Goal: Browse casually

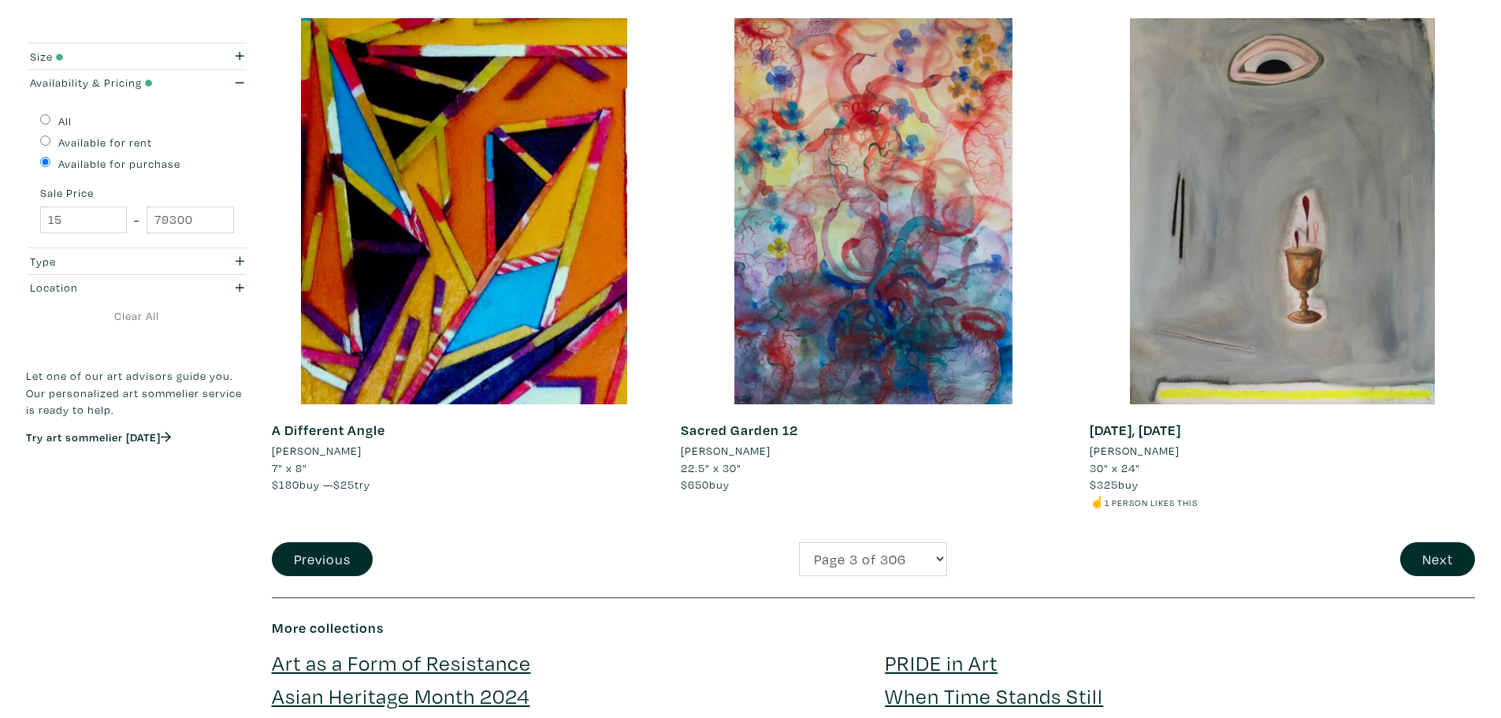
scroll to position [4017, 0]
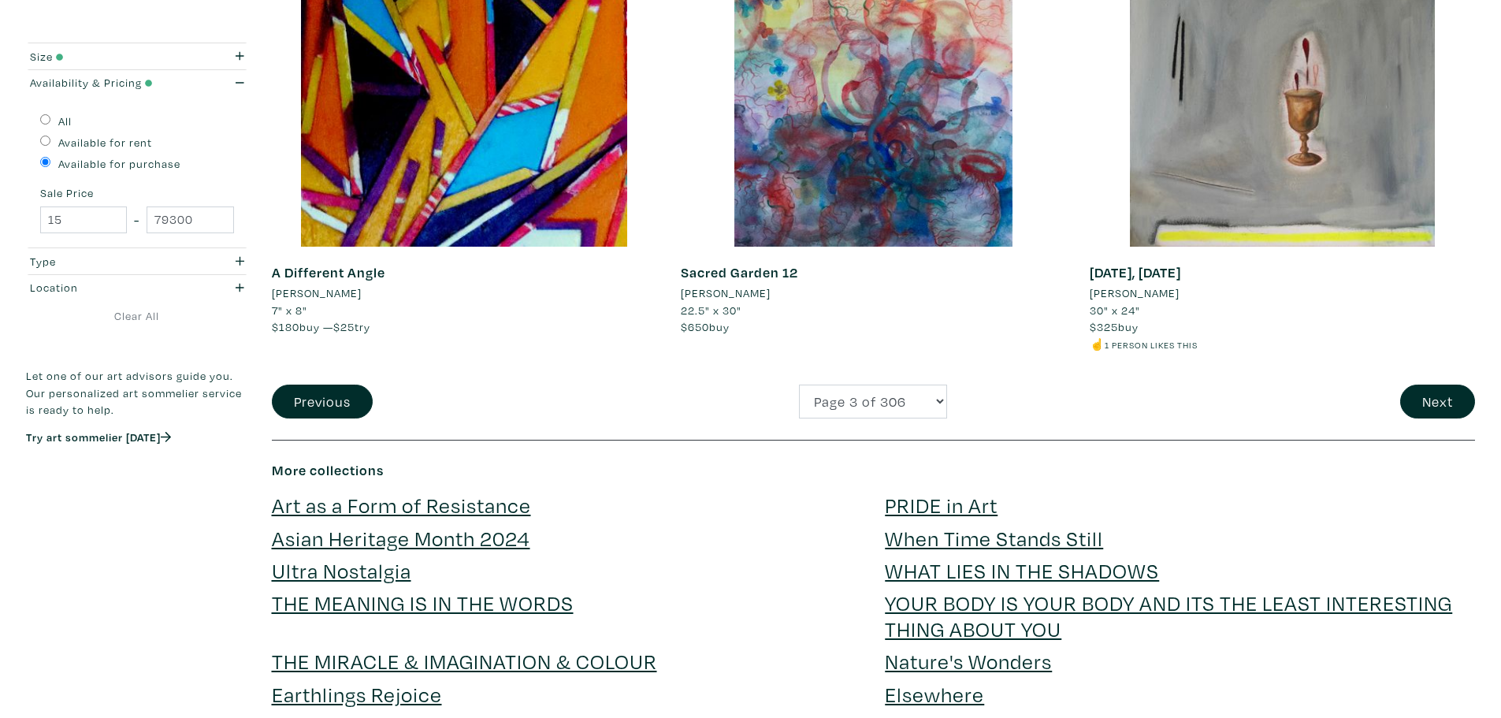
click at [1438, 410] on button "Next" at bounding box center [1437, 401] width 75 height 34
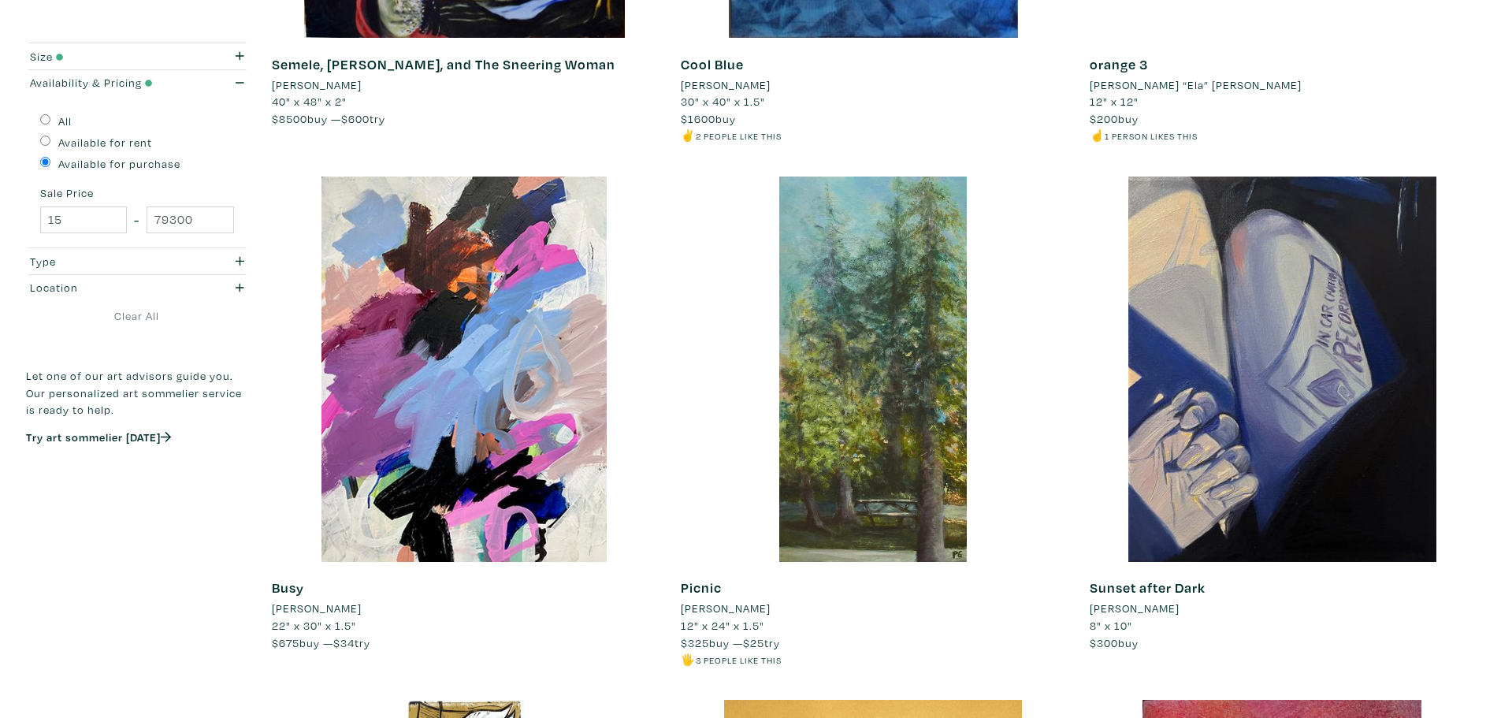
scroll to position [3938, 0]
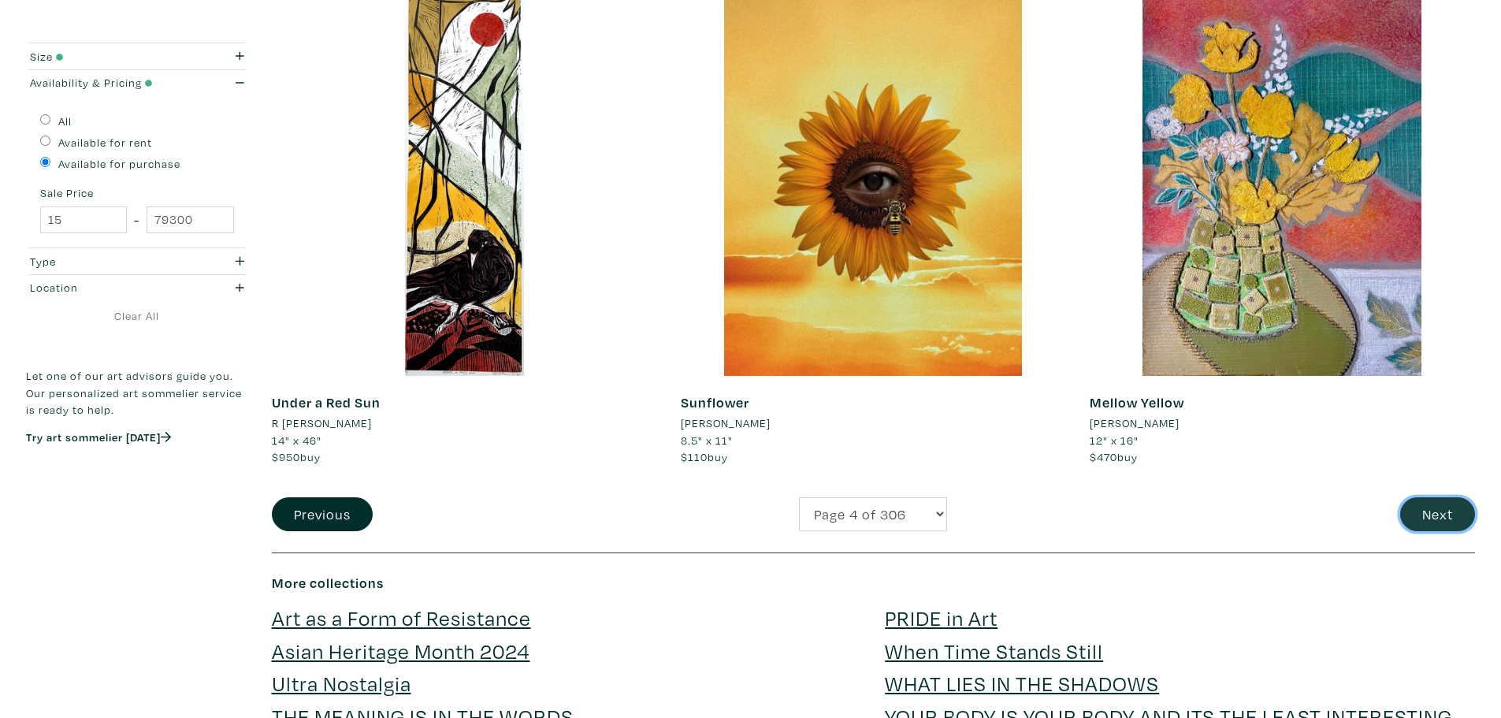
click at [1458, 499] on button "Next" at bounding box center [1437, 514] width 75 height 34
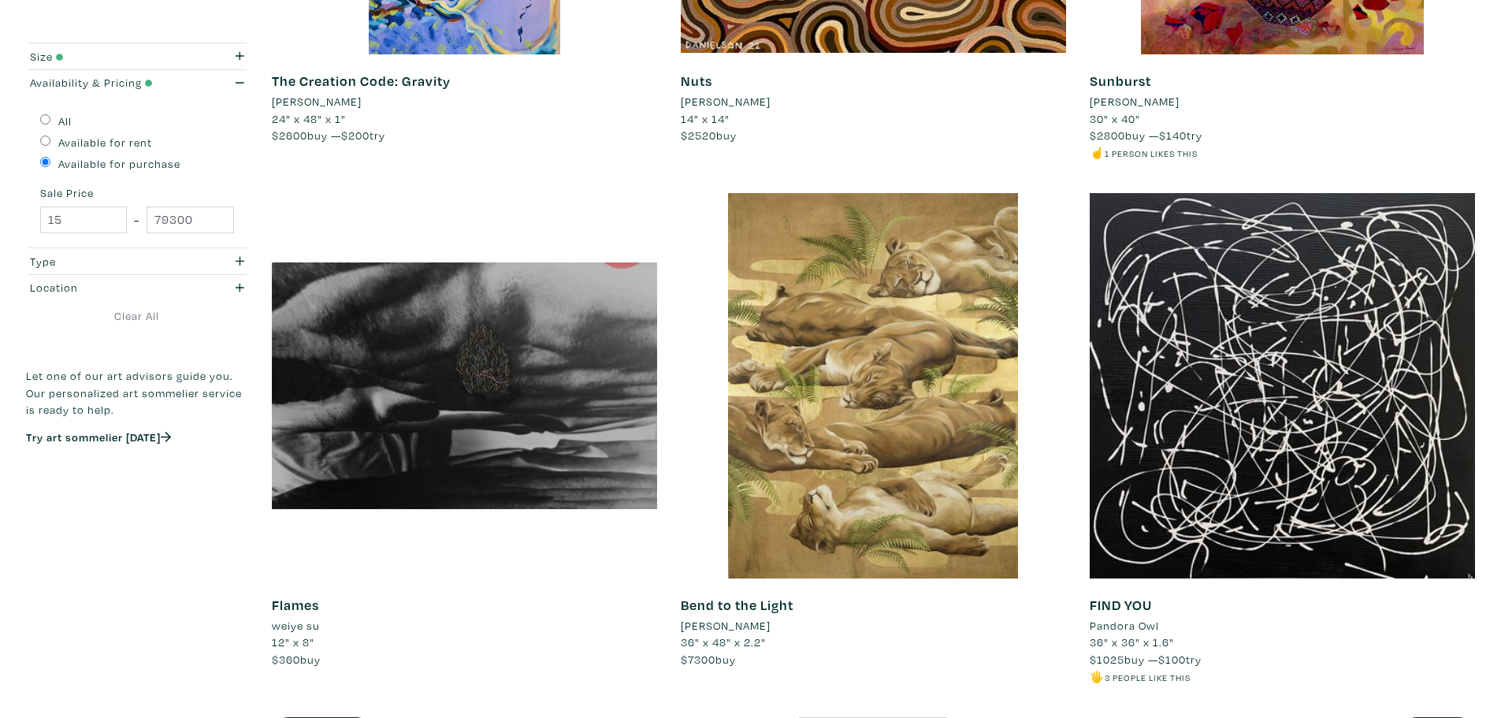
scroll to position [4332, 0]
